Goal: Transaction & Acquisition: Obtain resource

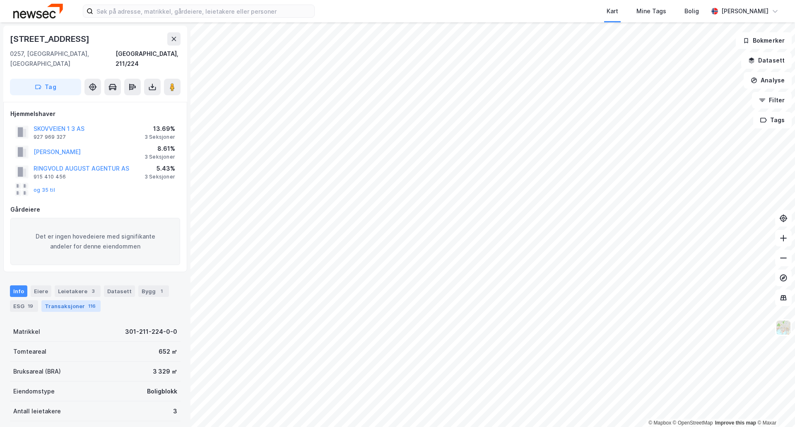
click at [64, 300] on div "Transaksjoner 116" at bounding box center [70, 306] width 59 height 12
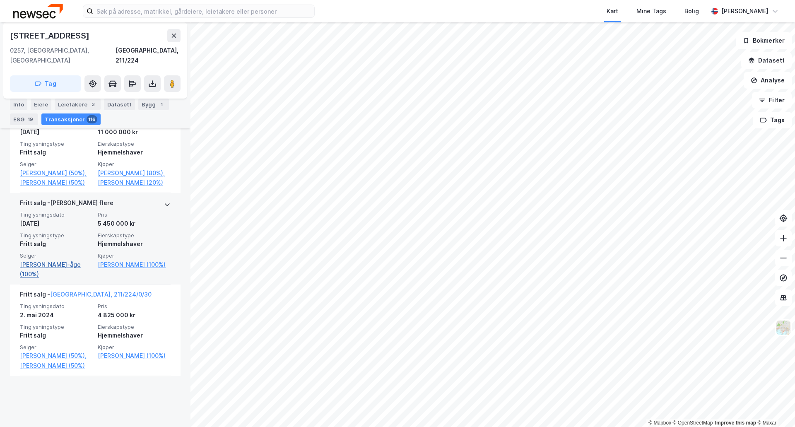
scroll to position [827, 0]
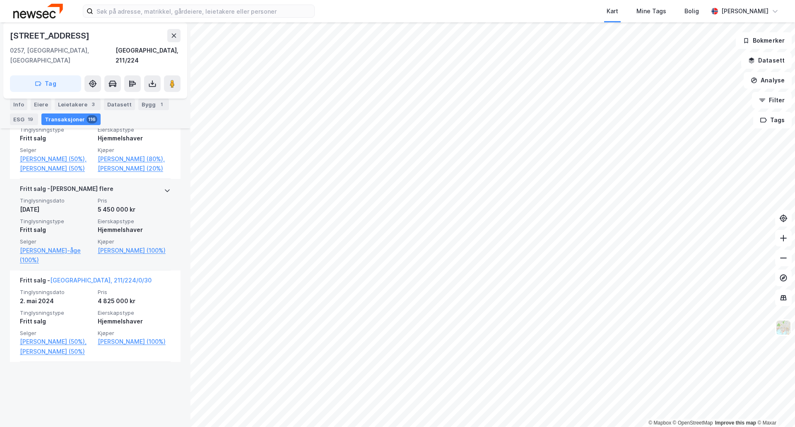
click at [164, 194] on icon at bounding box center [167, 190] width 7 height 7
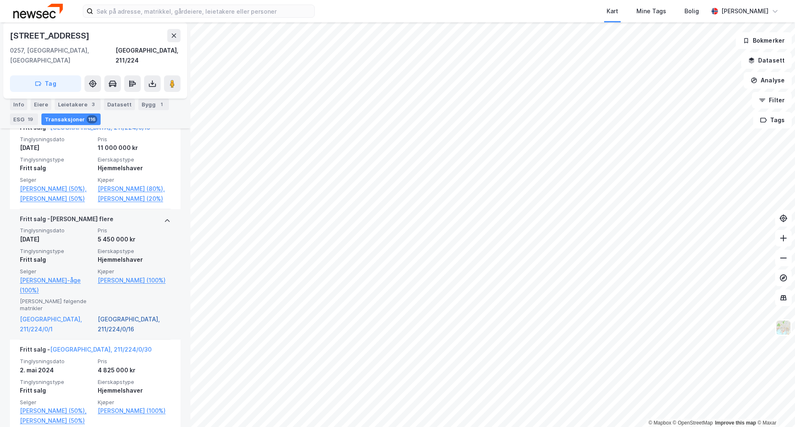
click at [119, 334] on link "[GEOGRAPHIC_DATA], 211/224/0/16" at bounding box center [134, 324] width 73 height 20
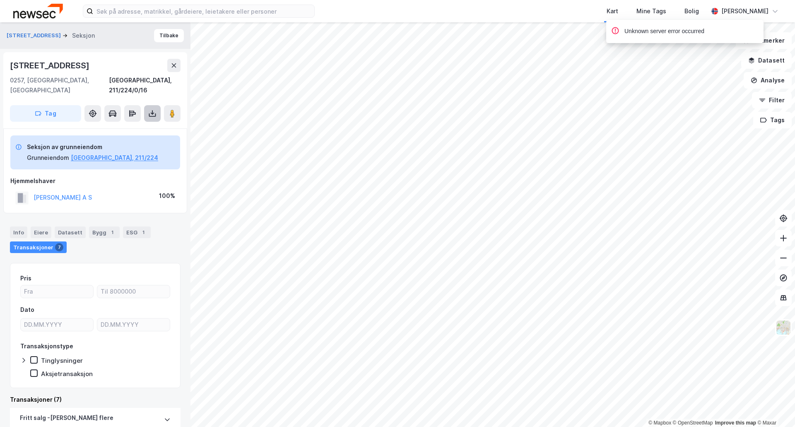
click at [154, 113] on icon at bounding box center [152, 114] width 3 height 2
click at [131, 127] on div "Last ned grunnbok" at bounding box center [111, 130] width 48 height 7
